Goal: Transaction & Acquisition: Download file/media

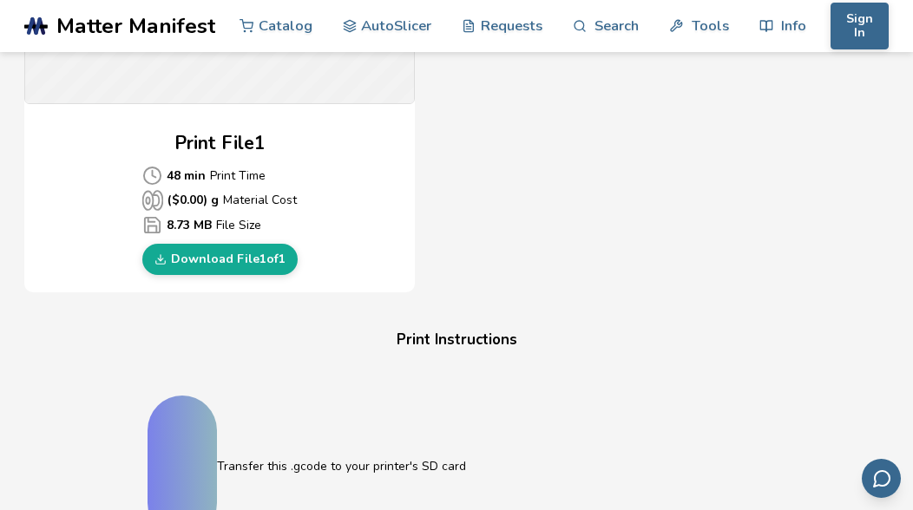
scroll to position [792, 0]
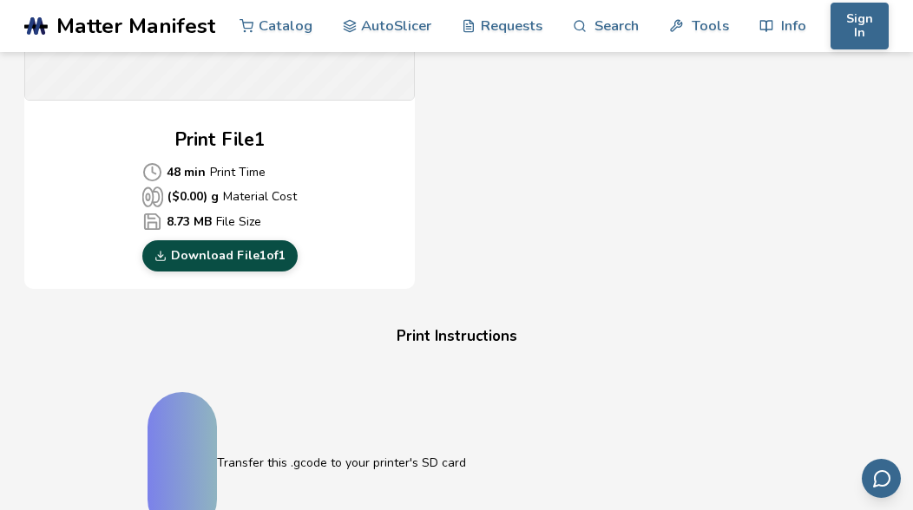
click at [228, 260] on link "Download File 1 of 1" at bounding box center [219, 255] width 155 height 31
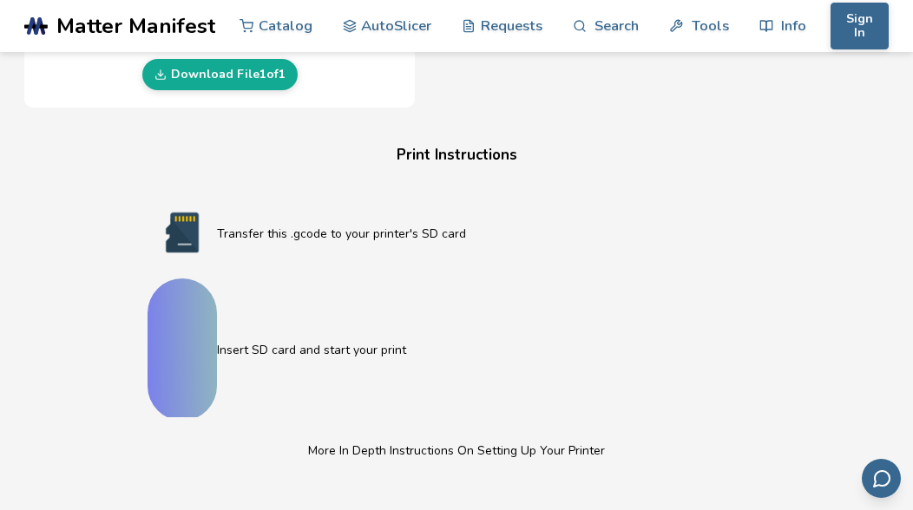
scroll to position [978, 0]
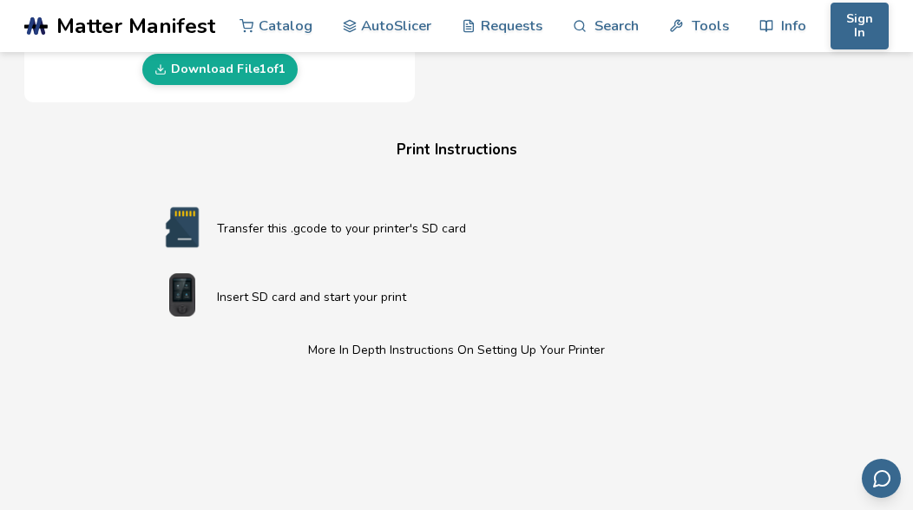
click at [306, 231] on p "Transfer this .gcode to your printer's SD card" at bounding box center [491, 229] width 549 height 18
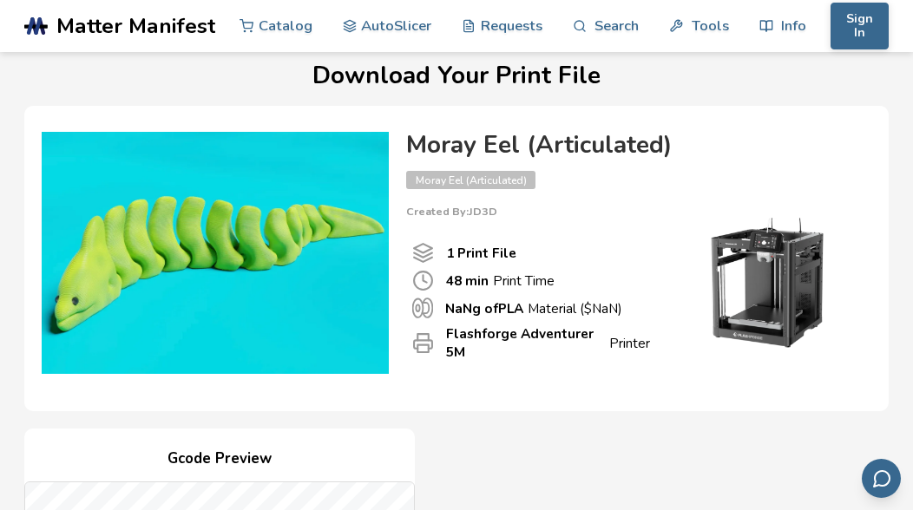
scroll to position [0, 0]
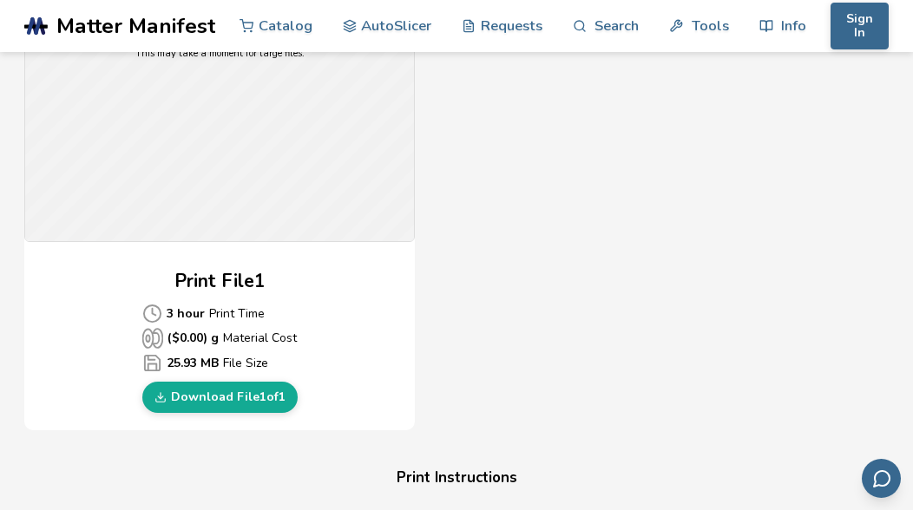
scroll to position [766, 0]
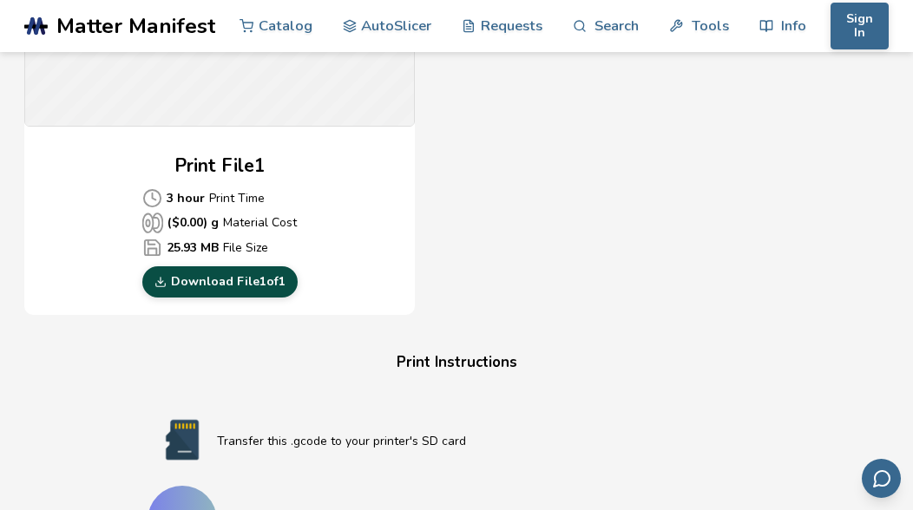
click at [252, 289] on link "Download File 1 of 1" at bounding box center [219, 282] width 155 height 31
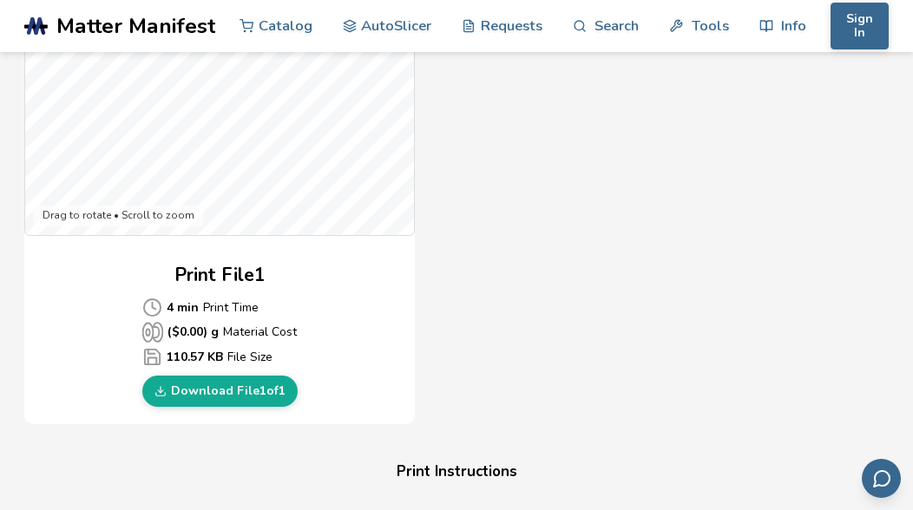
scroll to position [658, 0]
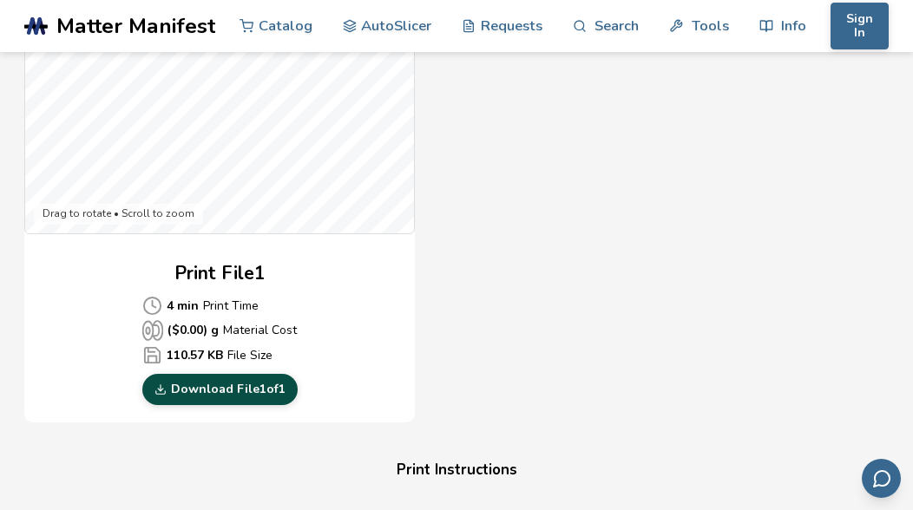
click at [237, 391] on link "Download File 1 of 1" at bounding box center [219, 389] width 155 height 31
